Goal: Information Seeking & Learning: Learn about a topic

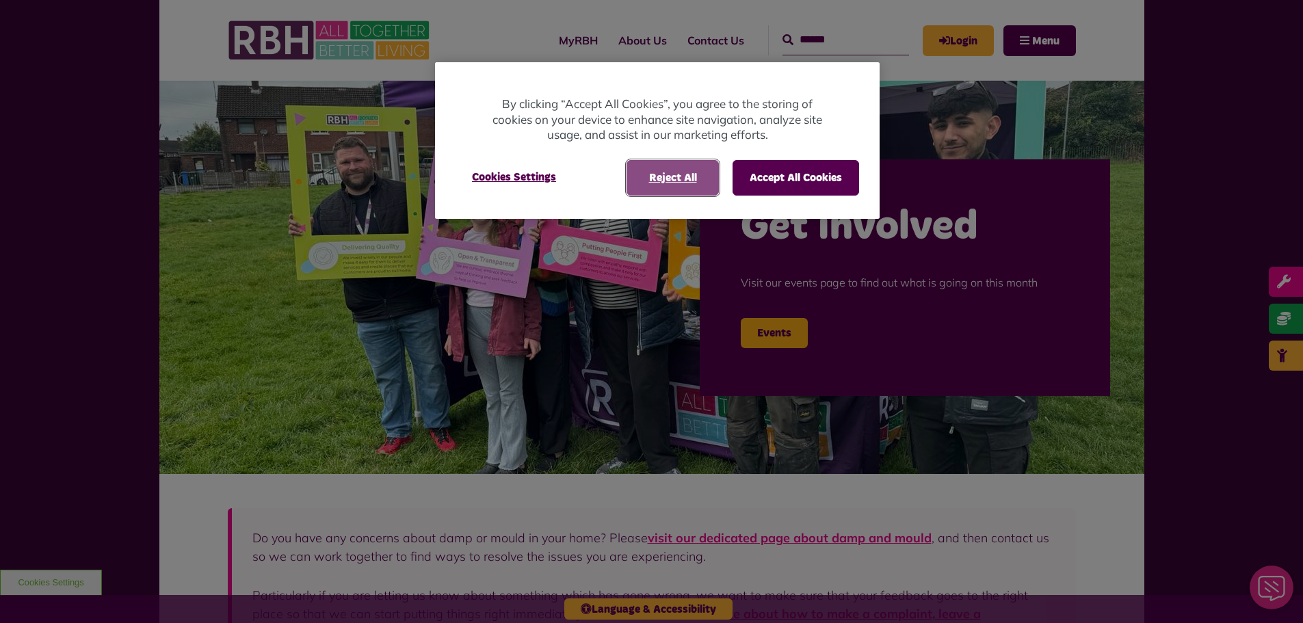
click at [699, 176] on button "Reject All" at bounding box center [673, 178] width 92 height 36
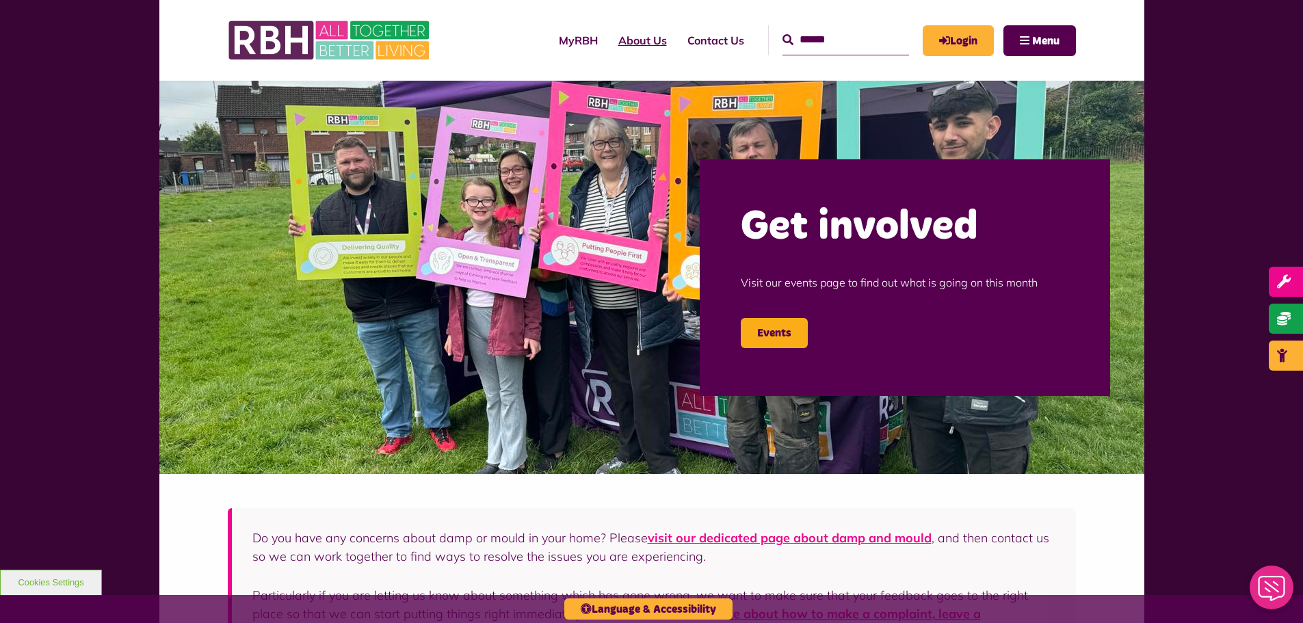
click at [619, 46] on link "About Us" at bounding box center [642, 40] width 69 height 37
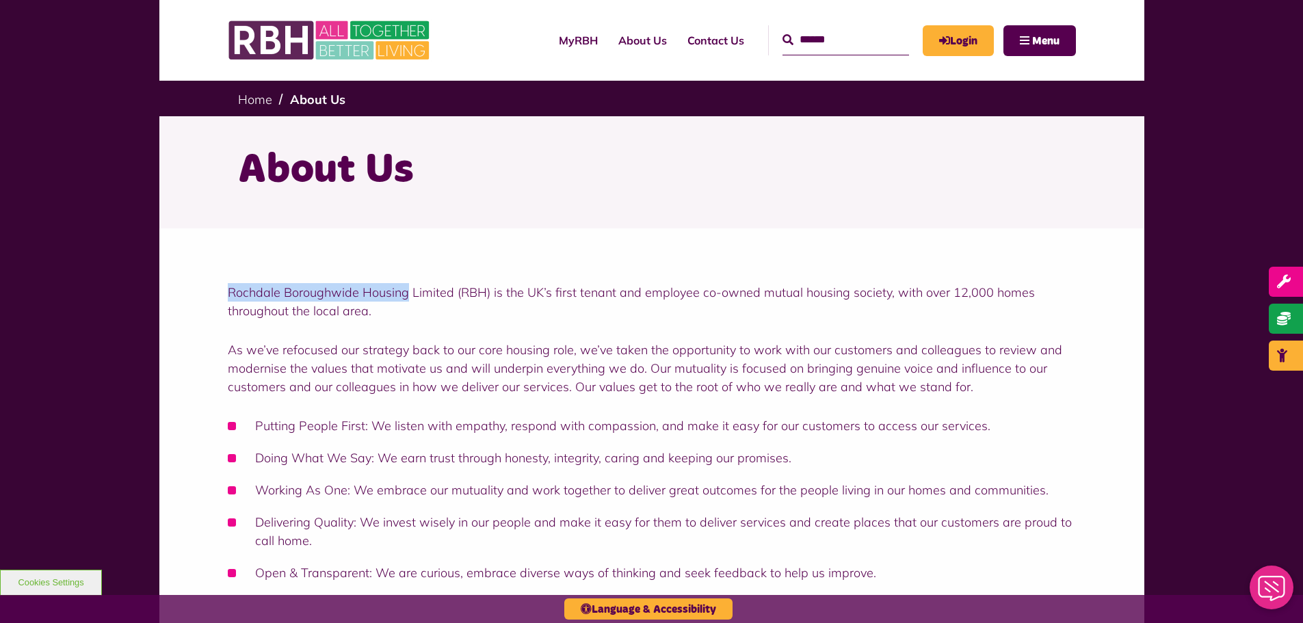
drag, startPoint x: 408, startPoint y: 293, endPoint x: 228, endPoint y: 299, distance: 180.0
click at [228, 299] on p "Rochdale Boroughwide Housing Limited (RBH) is the UK’s first tenant and employe…" at bounding box center [652, 301] width 848 height 37
copy p "Rochdale Boroughwide Housing"
